Goal: Understand process/instructions: Learn how to perform a task or action

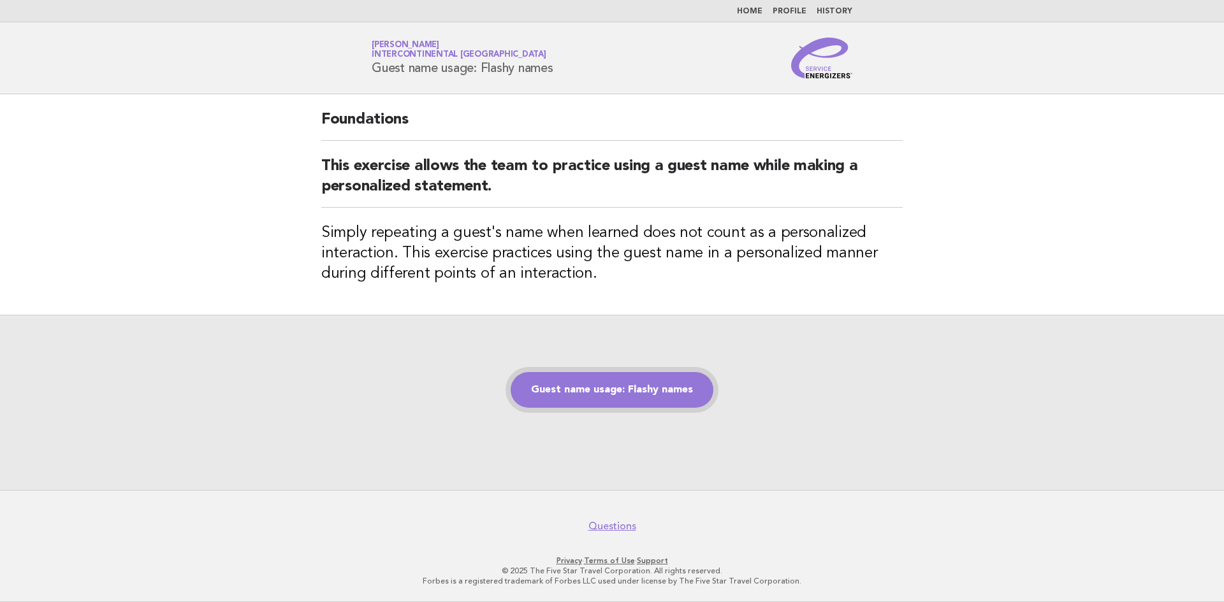
click at [587, 393] on link "Guest name usage: Flashy names" at bounding box center [612, 390] width 203 height 36
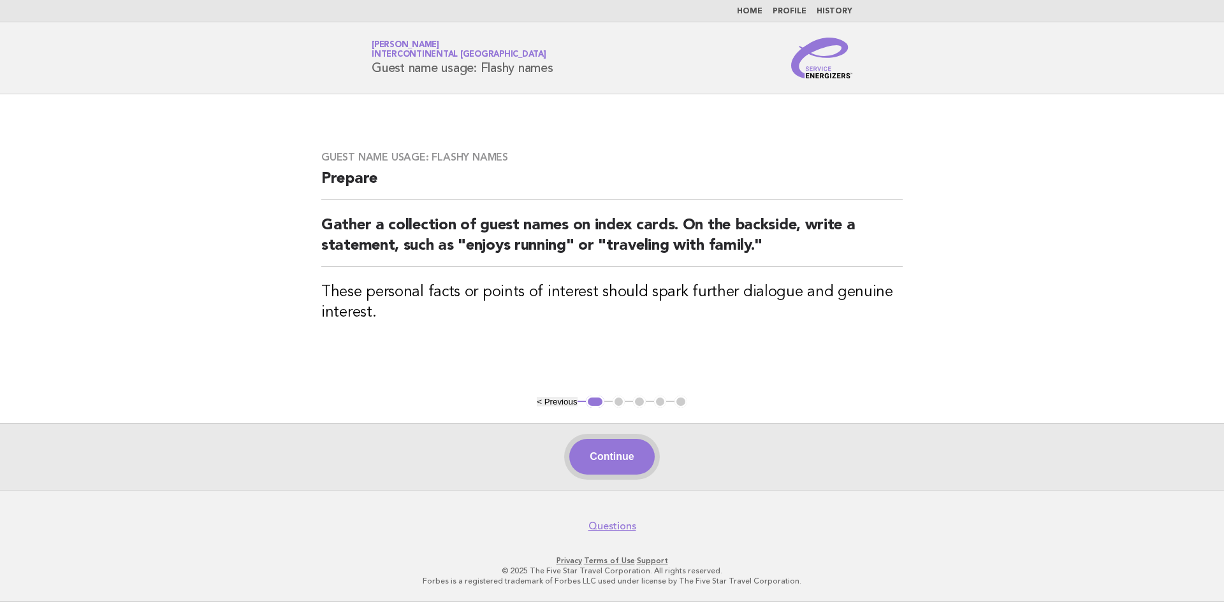
click at [592, 456] on button "Continue" at bounding box center [611, 457] width 85 height 36
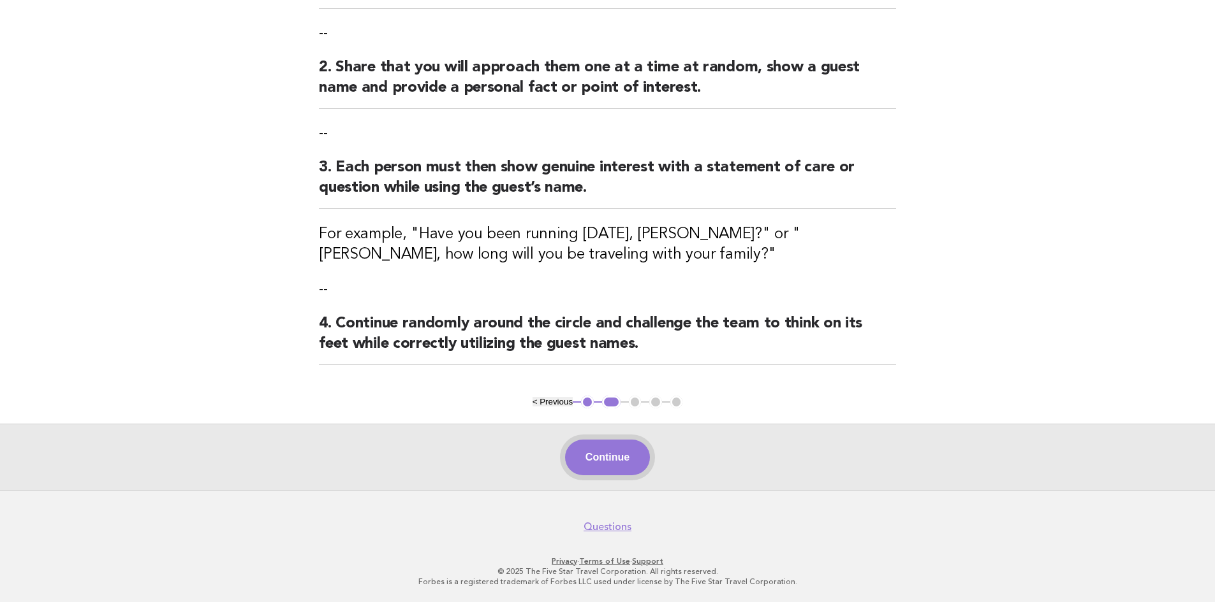
click at [619, 463] on button "Continue" at bounding box center [607, 458] width 85 height 36
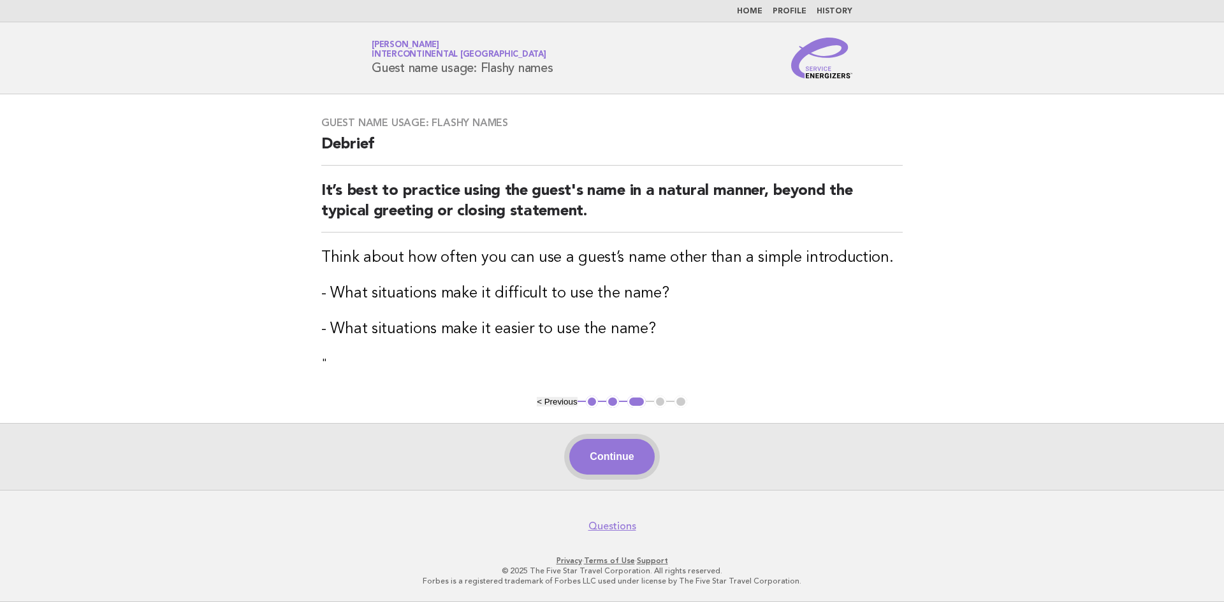
click at [634, 466] on button "Continue" at bounding box center [611, 457] width 85 height 36
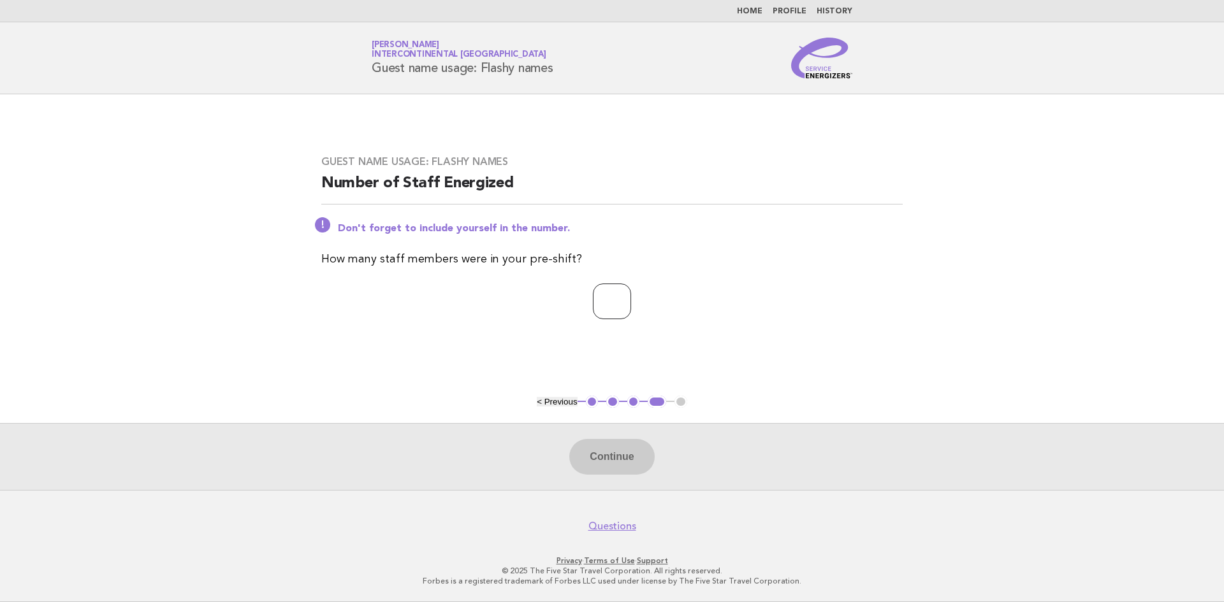
type input "*"
click at [631, 296] on input "*" at bounding box center [612, 302] width 38 height 36
click at [629, 460] on button "Continue" at bounding box center [611, 457] width 85 height 36
